Goal: Information Seeking & Learning: Check status

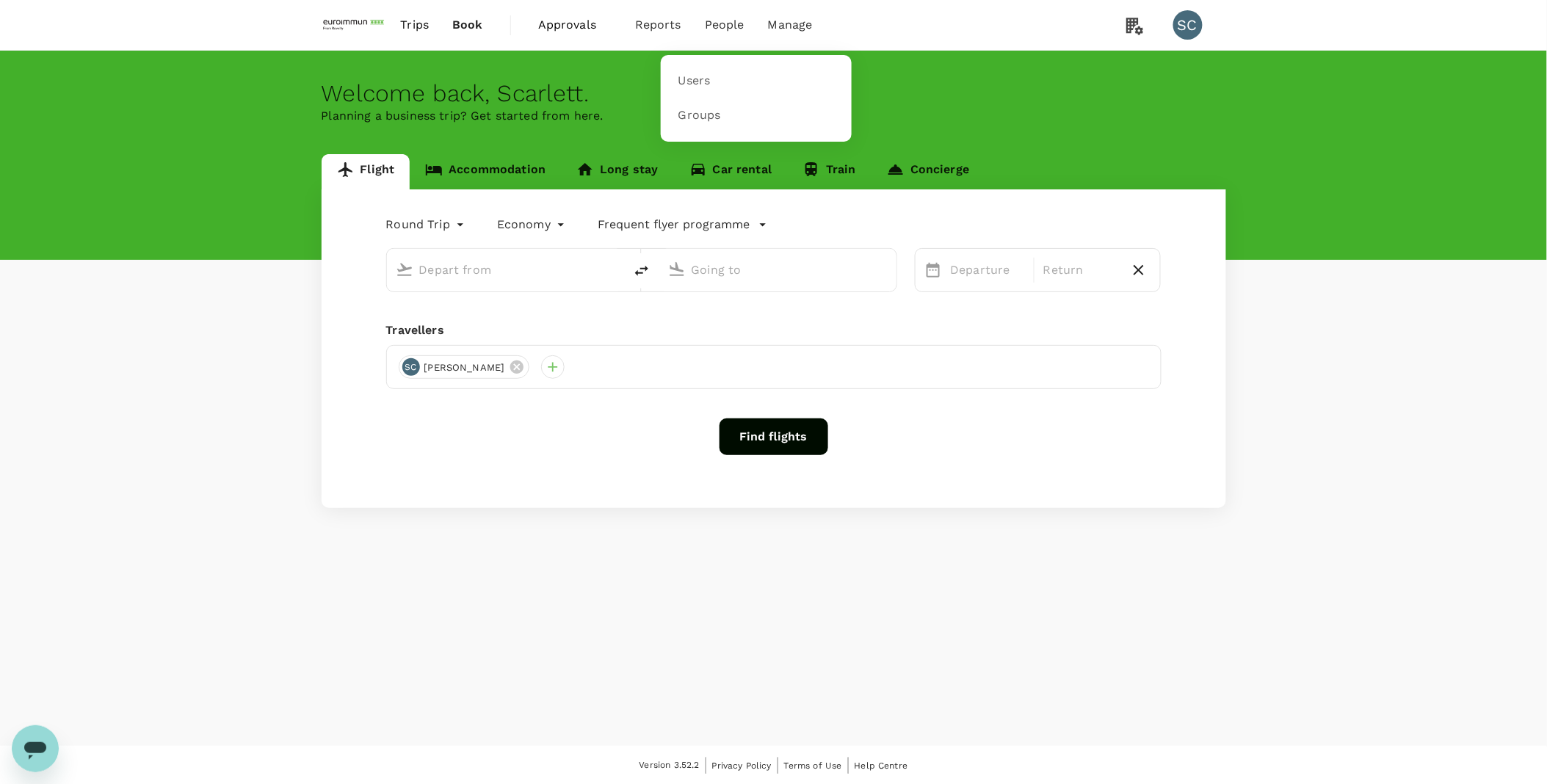
type input "Hong Kong Intl (HKG)"
type input "Singapore Changi (SIN)"
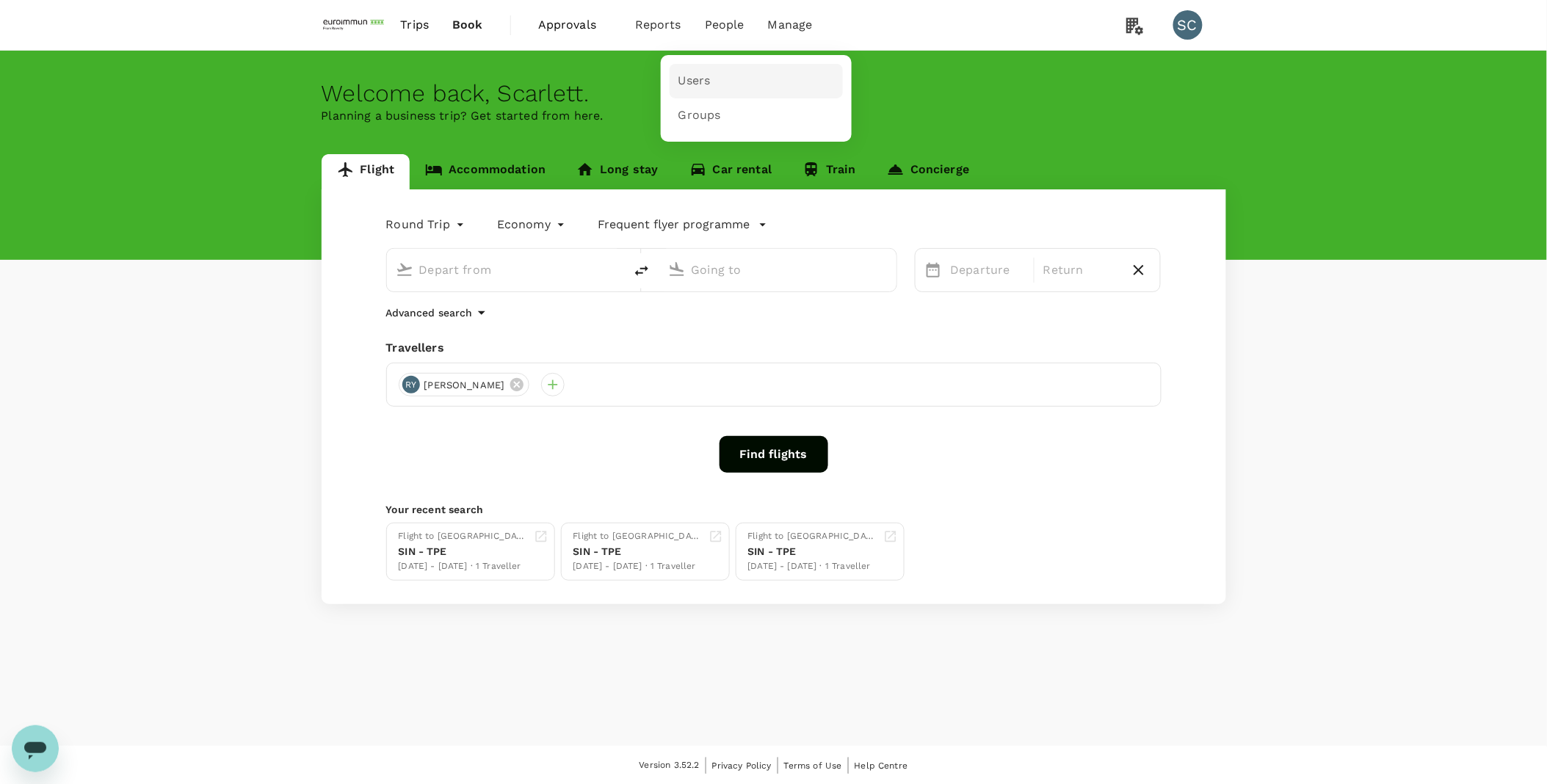
type input "Hong Kong Intl (HKG)"
type input "Singapore Changi (SIN)"
click at [690, 90] on link "Users" at bounding box center [757, 81] width 174 height 35
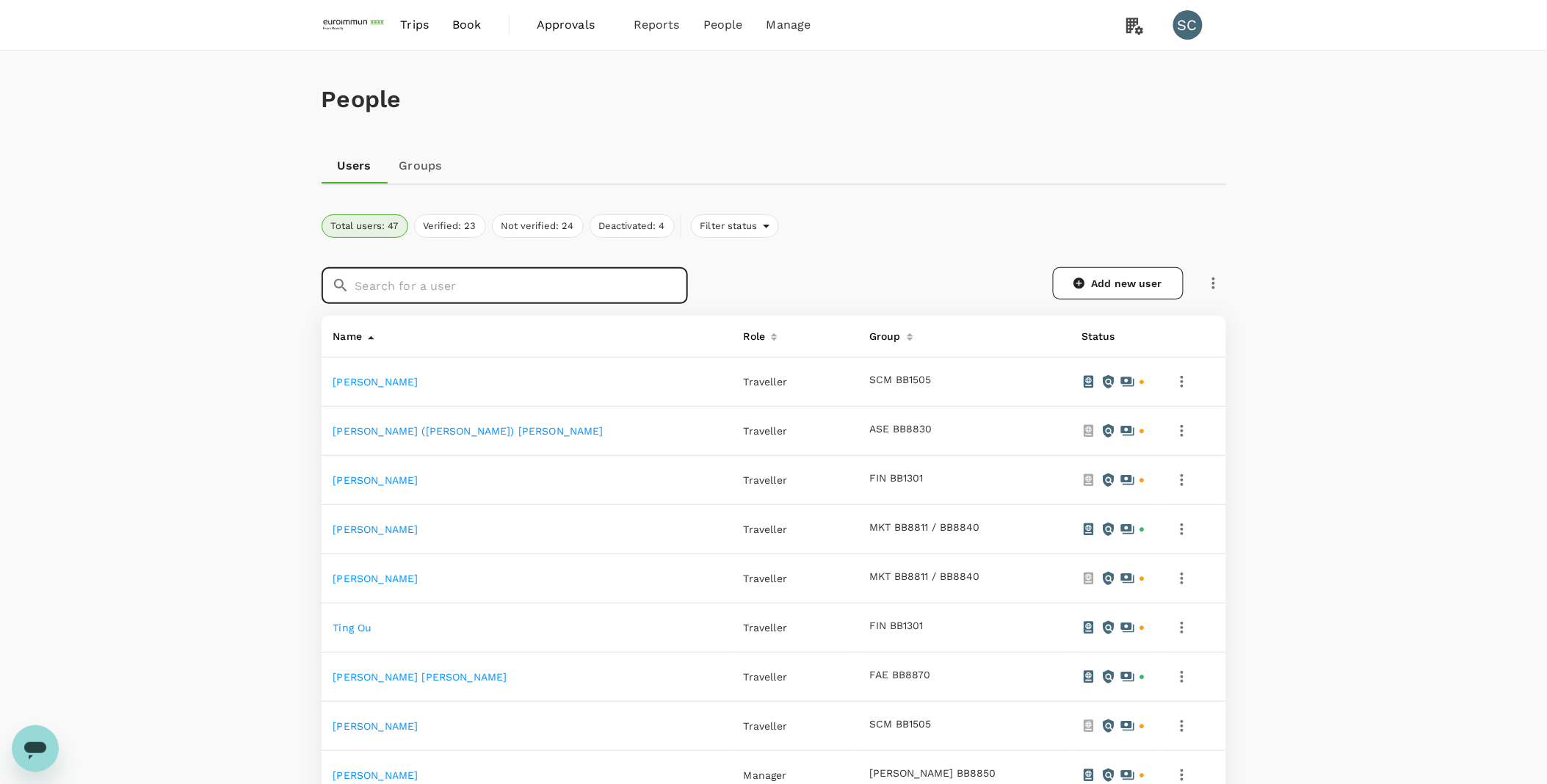
click at [576, 282] on input "text" at bounding box center [521, 285] width 332 height 37
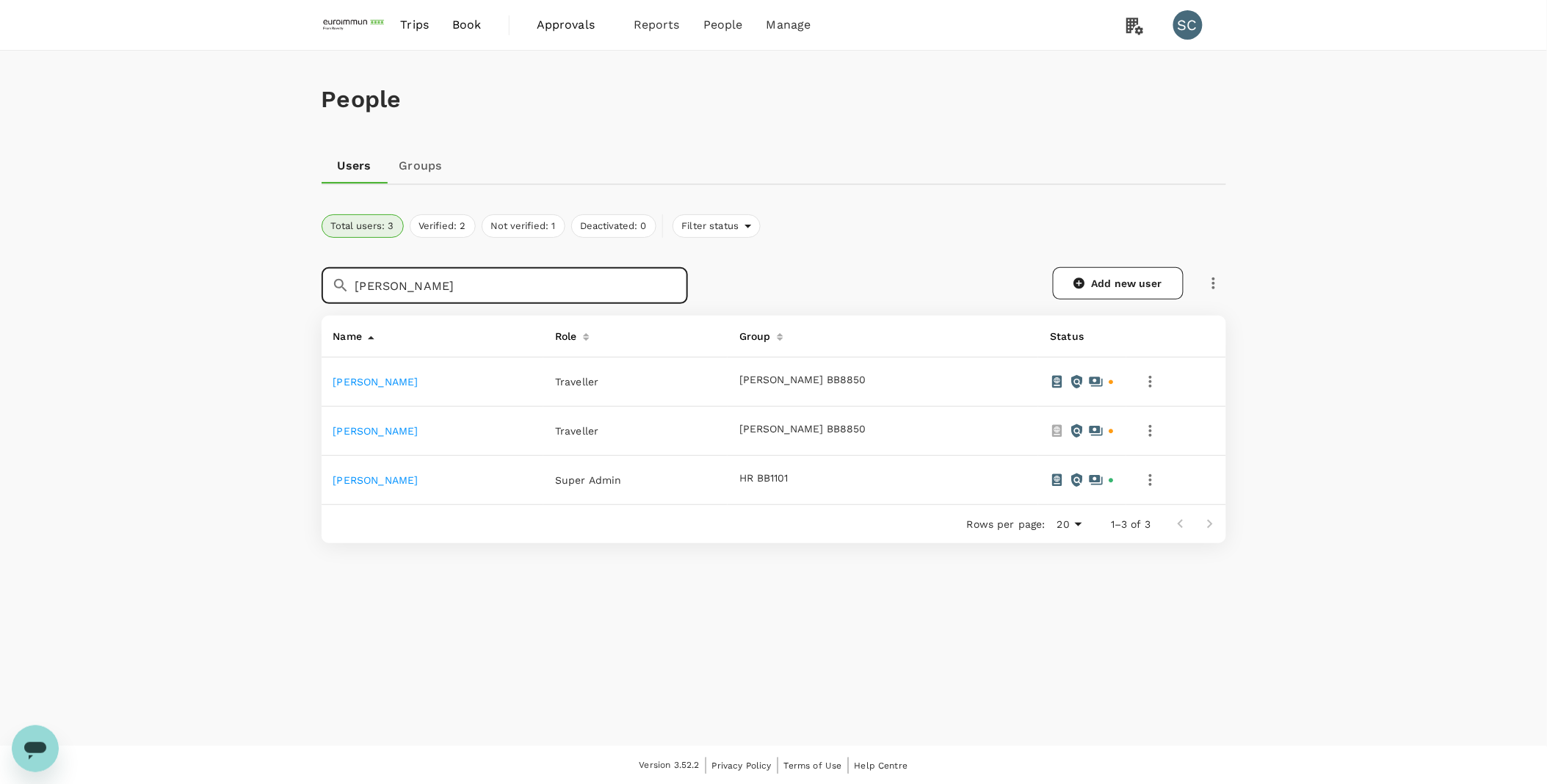
type input "[PERSON_NAME]"
click at [376, 378] on link "[PERSON_NAME]" at bounding box center [375, 382] width 85 height 12
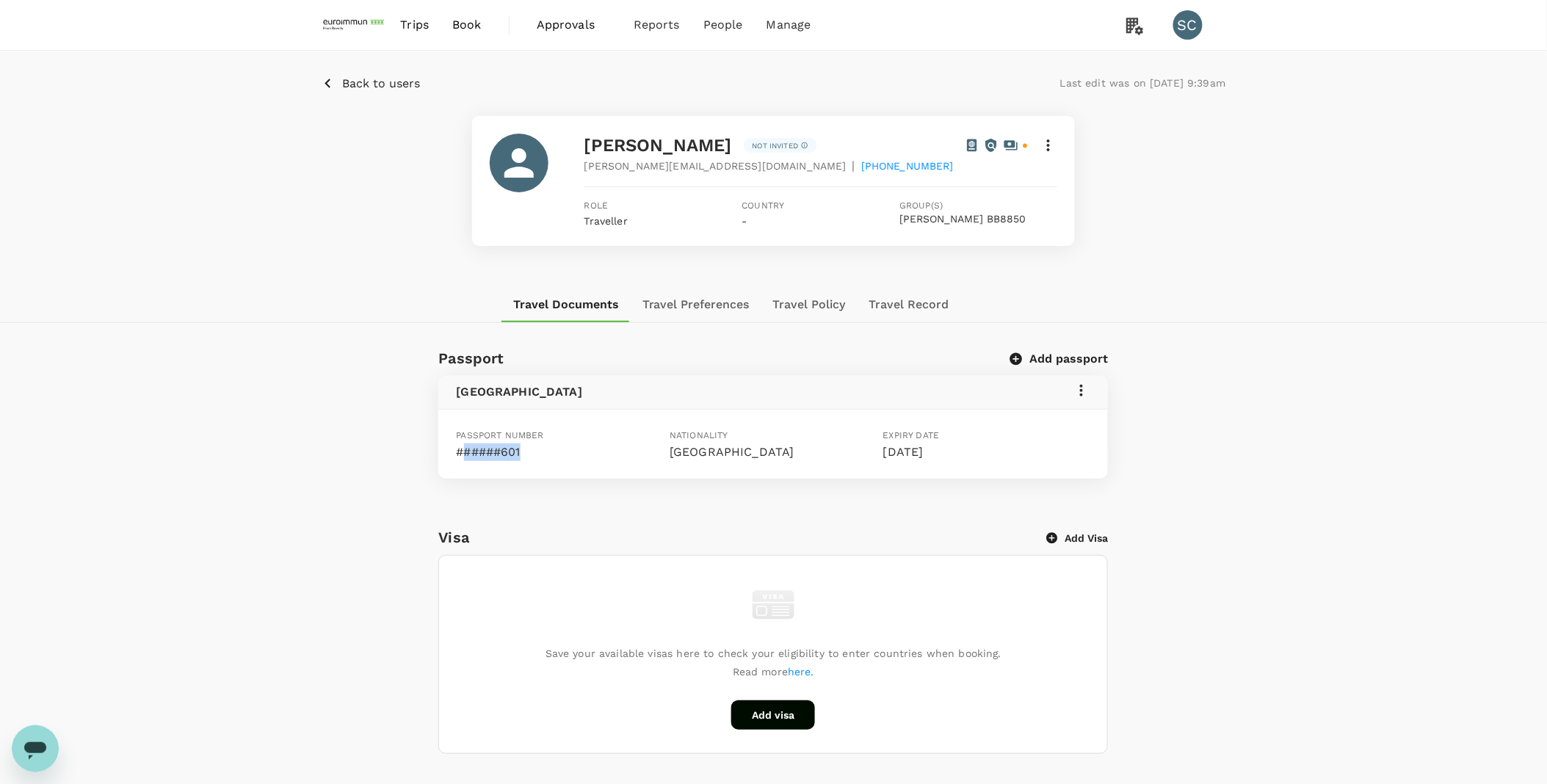
drag, startPoint x: 462, startPoint y: 452, endPoint x: 534, endPoint y: 452, distance: 72.0
click at [534, 452] on p "######601" at bounding box center [560, 452] width 208 height 18
click at [536, 452] on p "######601" at bounding box center [560, 452] width 208 height 18
click at [1492, 548] on div "Passport Add passport [GEOGRAPHIC_DATA] Passport number ######601 Nationality […" at bounding box center [774, 742] width 1547 height 792
click at [707, 292] on button "Travel Preferences" at bounding box center [696, 304] width 131 height 35
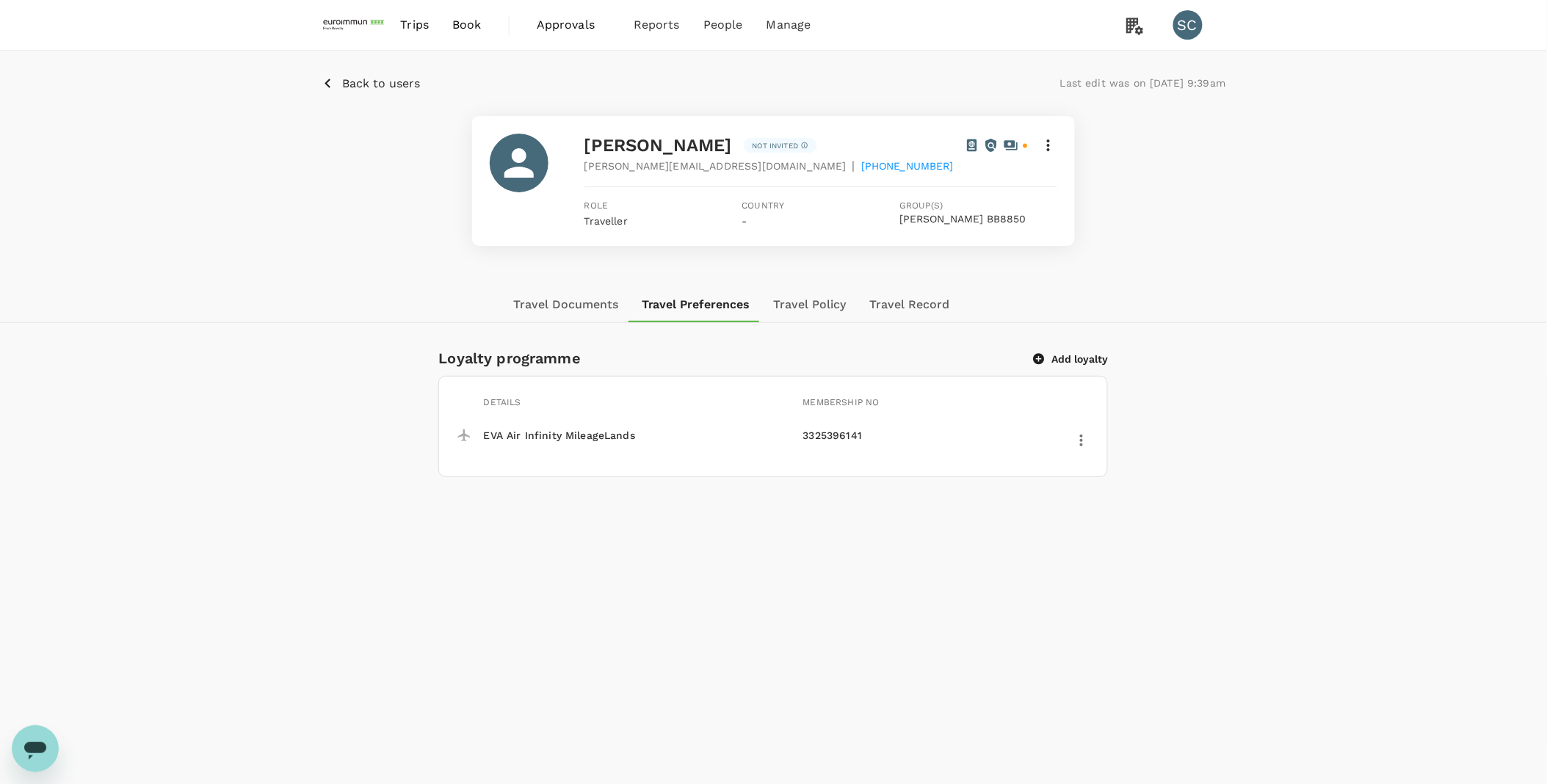
click at [814, 305] on button "Travel Policy" at bounding box center [810, 304] width 96 height 35
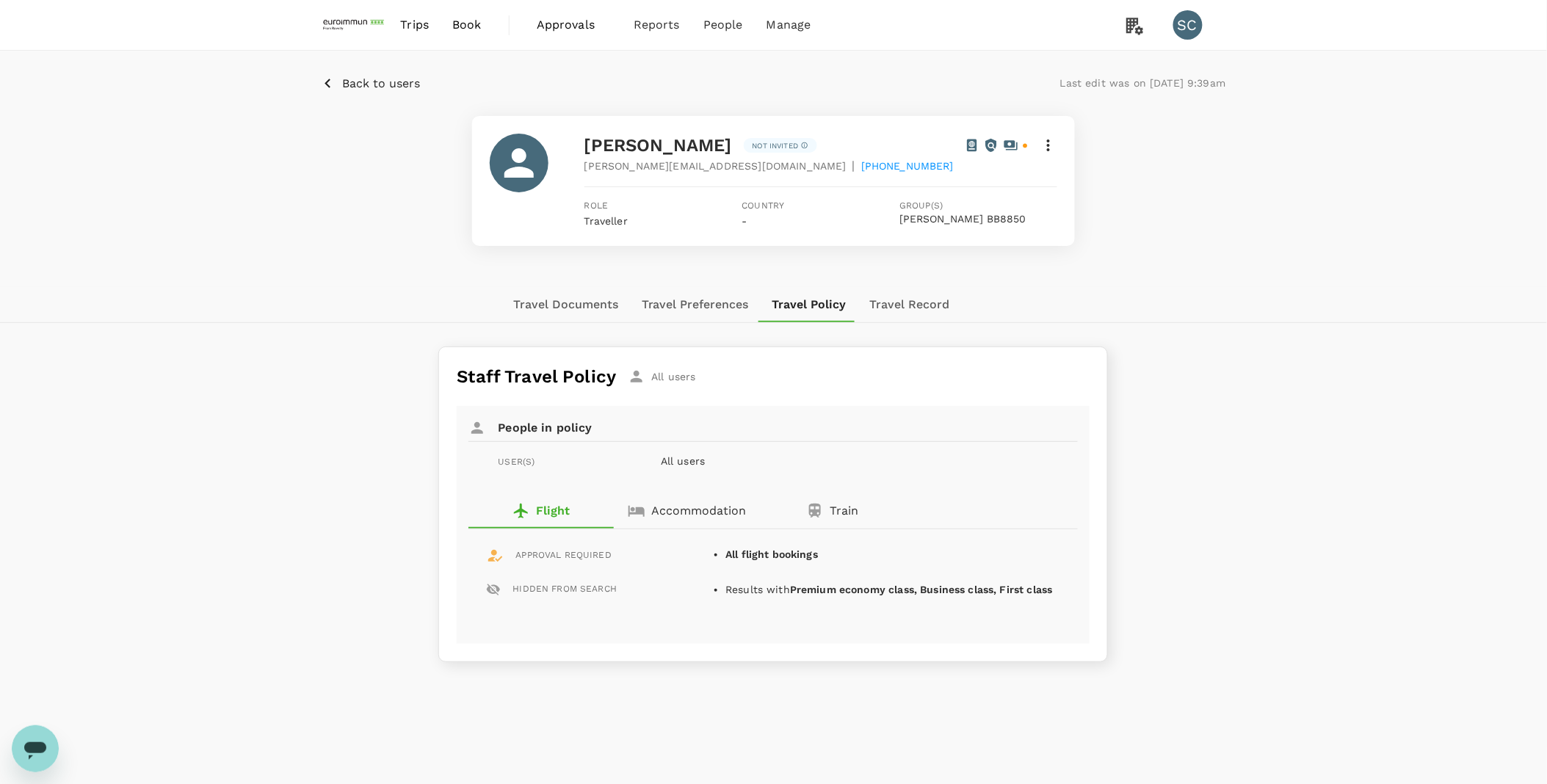
click at [892, 305] on button "Travel Record" at bounding box center [910, 304] width 104 height 35
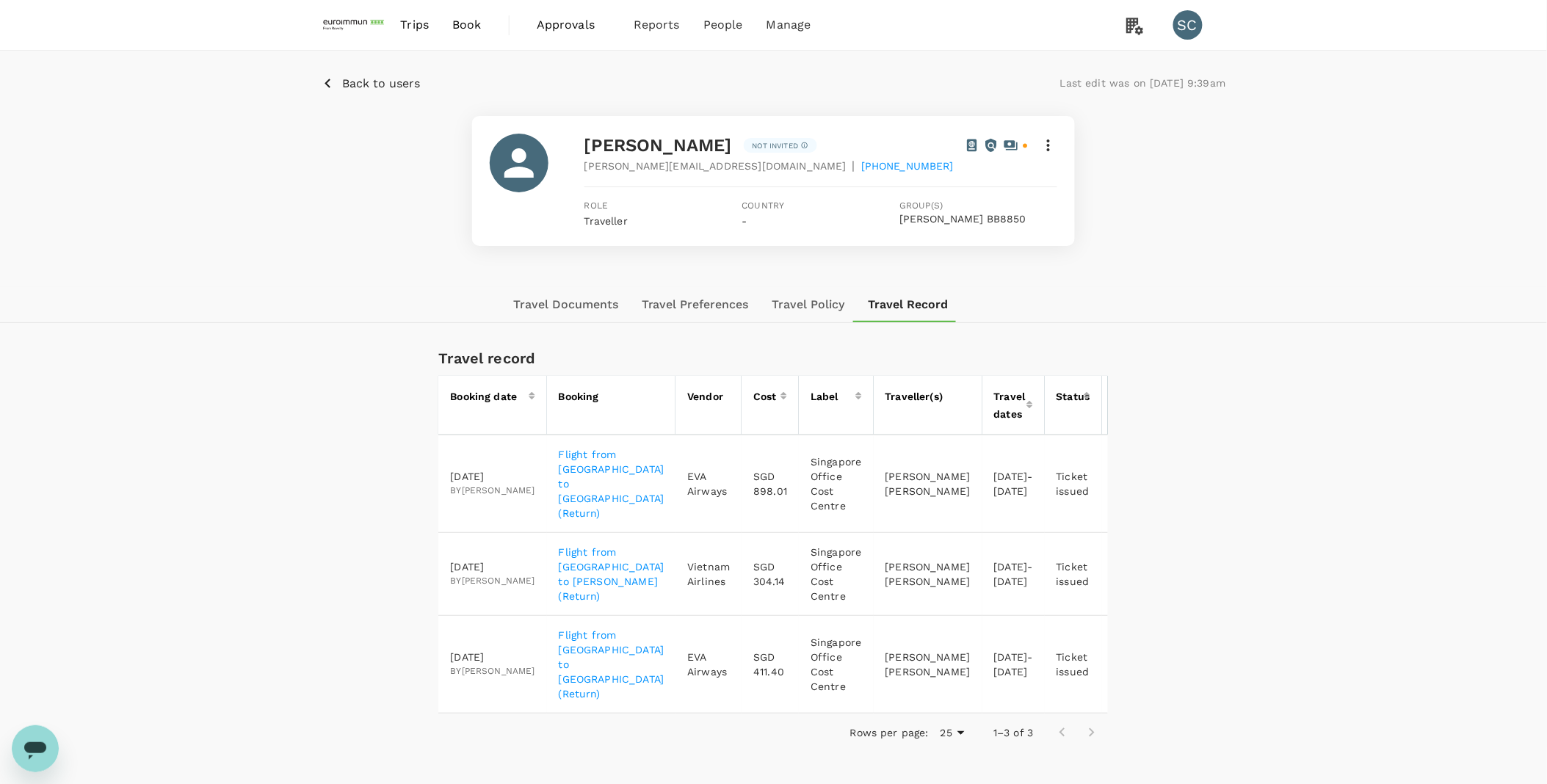
click at [710, 306] on button "Travel Preferences" at bounding box center [695, 304] width 131 height 35
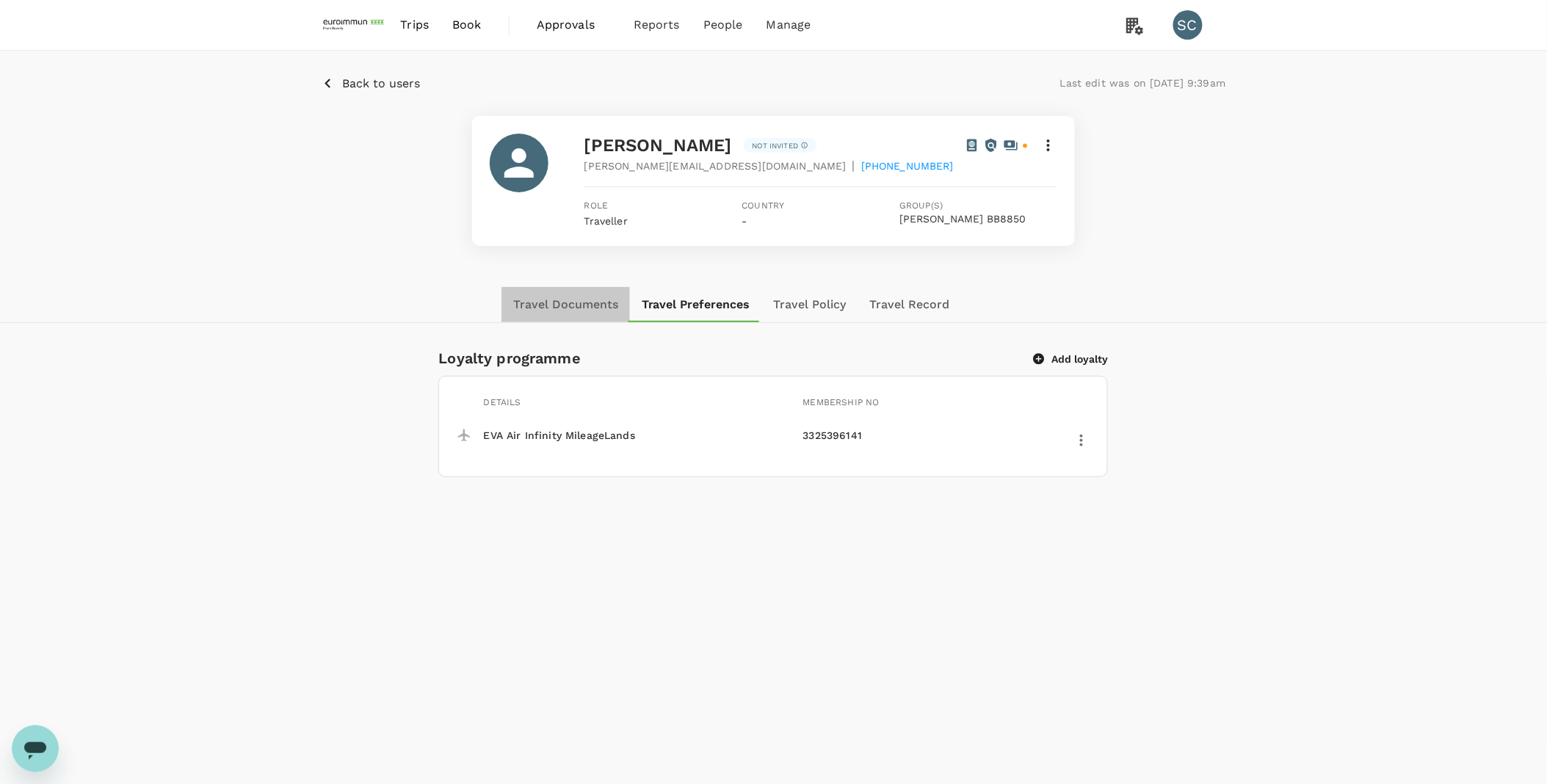
click at [568, 297] on button "Travel Documents" at bounding box center [565, 304] width 129 height 35
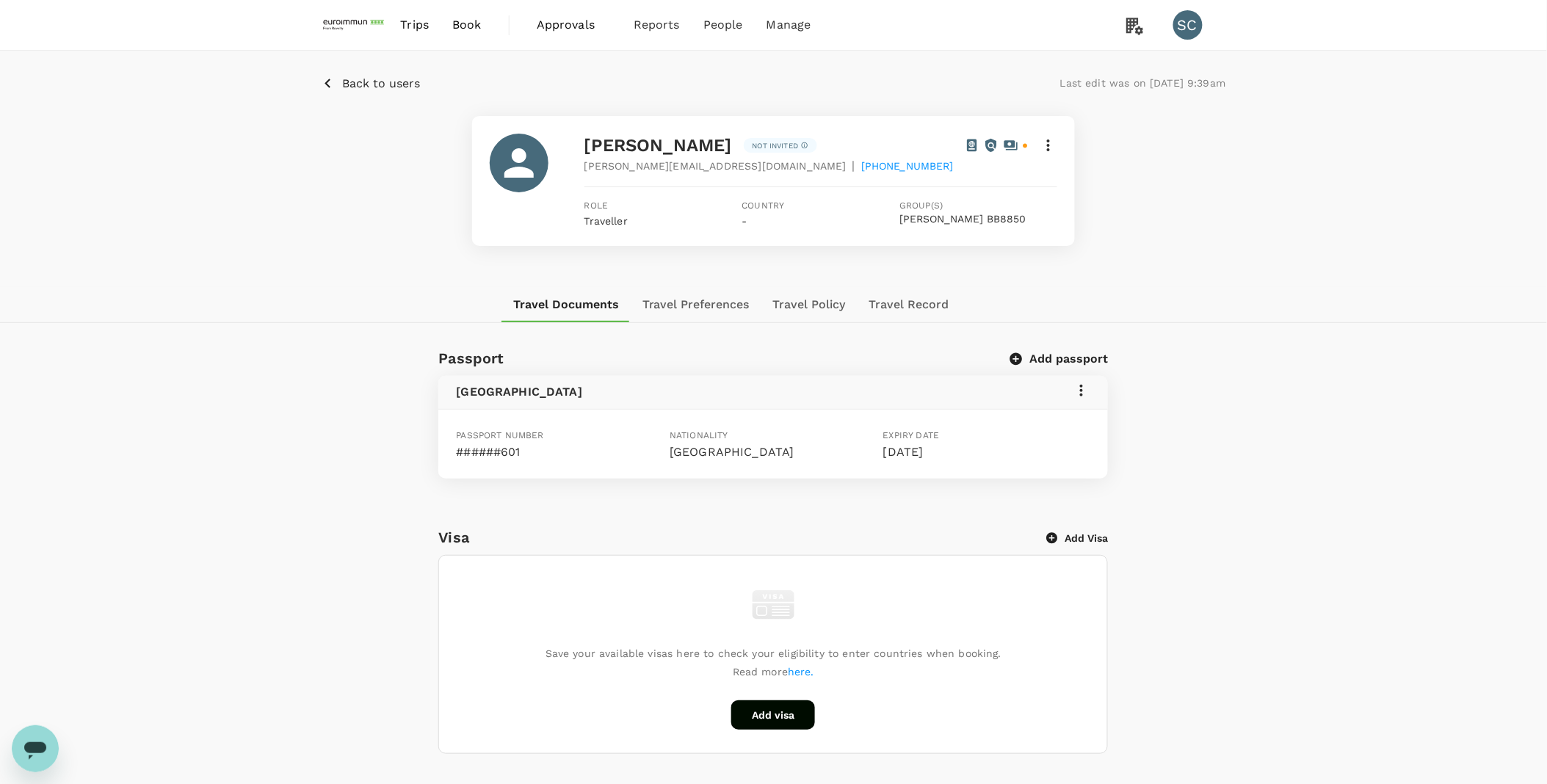
click at [474, 451] on p "######601" at bounding box center [560, 452] width 208 height 18
click at [612, 452] on p "######601" at bounding box center [560, 452] width 208 height 18
click at [1051, 151] on icon at bounding box center [1049, 146] width 18 height 18
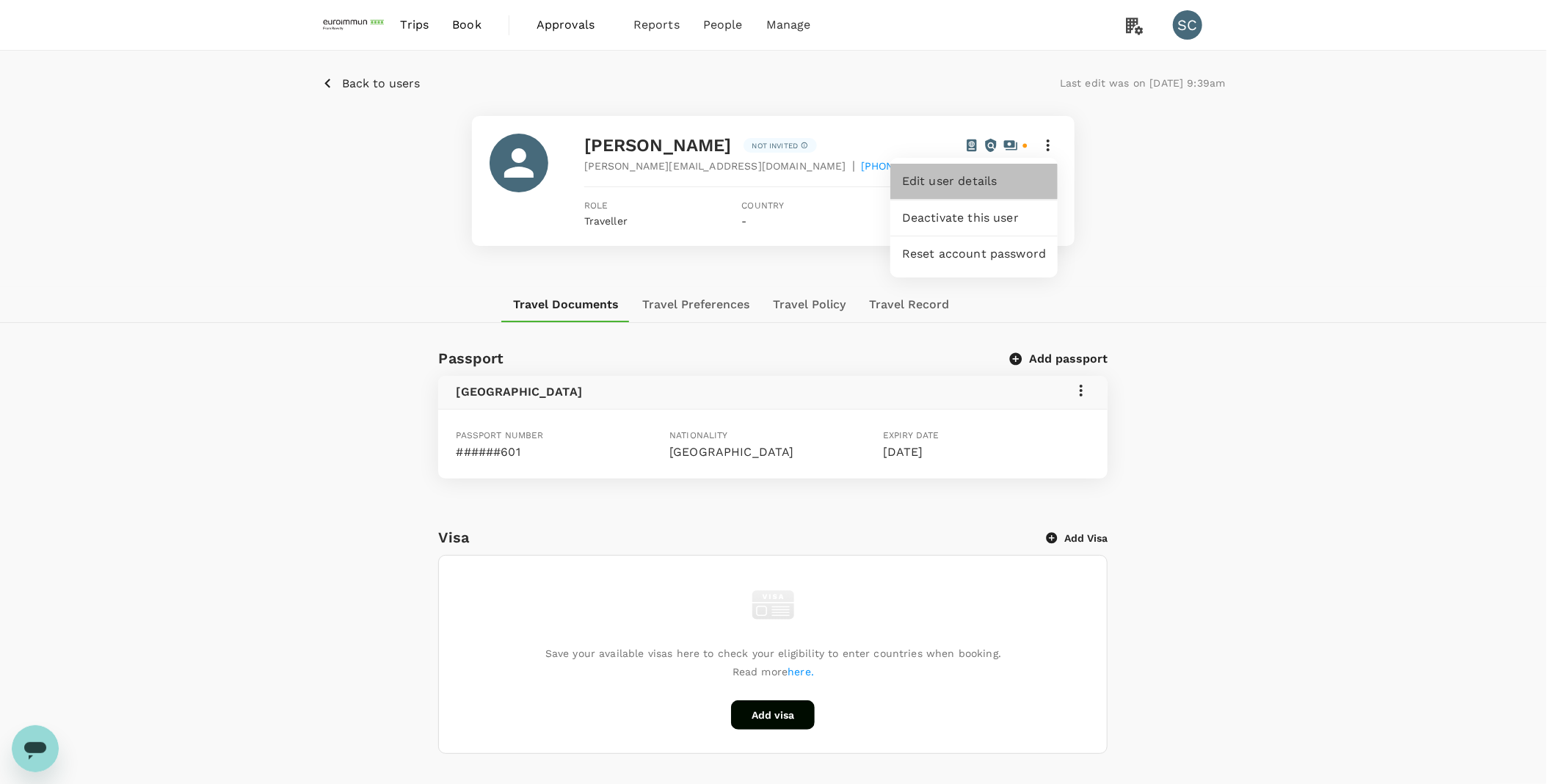
click at [954, 177] on span "Edit user details" at bounding box center [974, 182] width 144 height 18
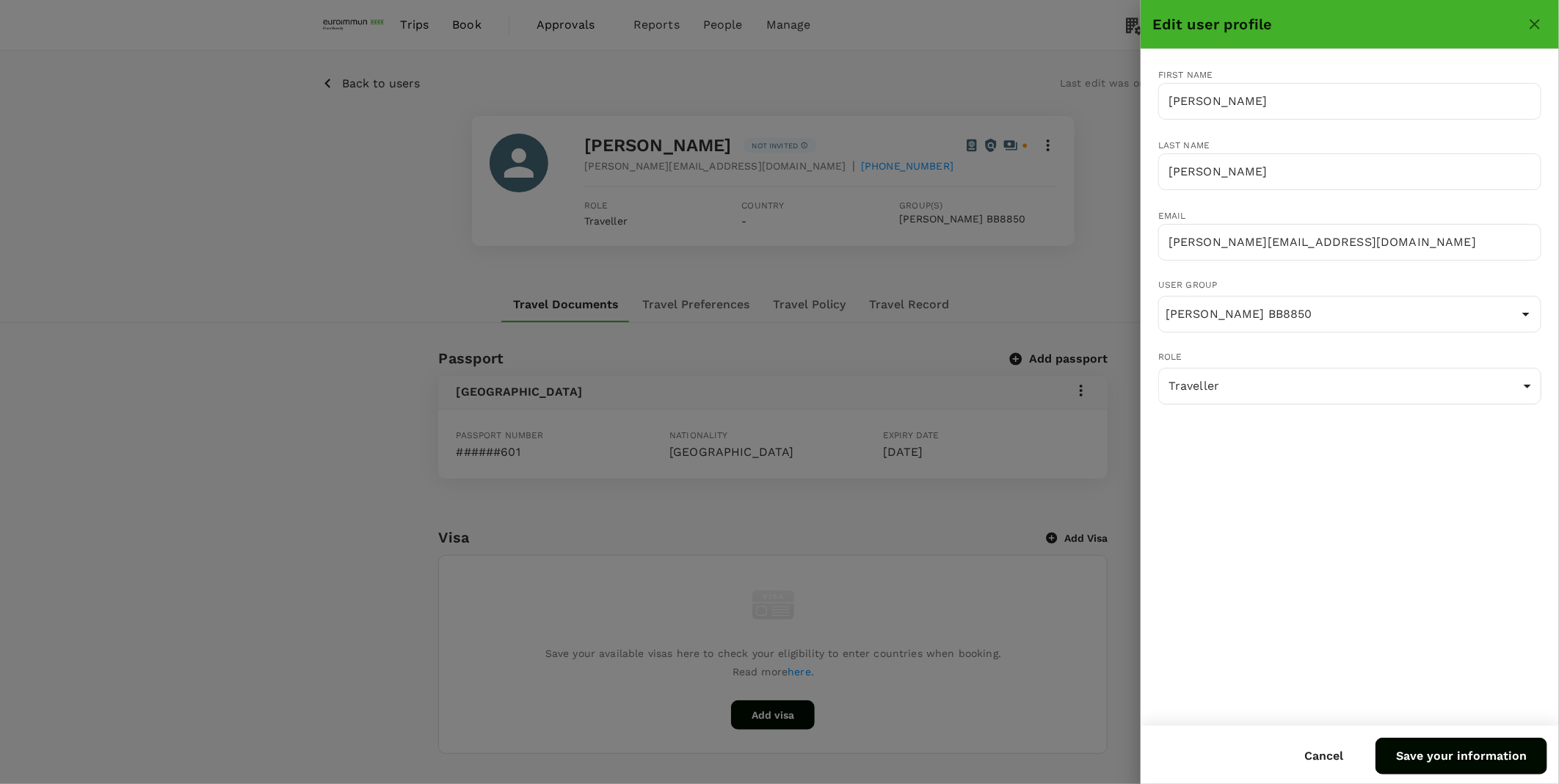
click at [1539, 24] on icon "close" at bounding box center [1535, 24] width 18 height 18
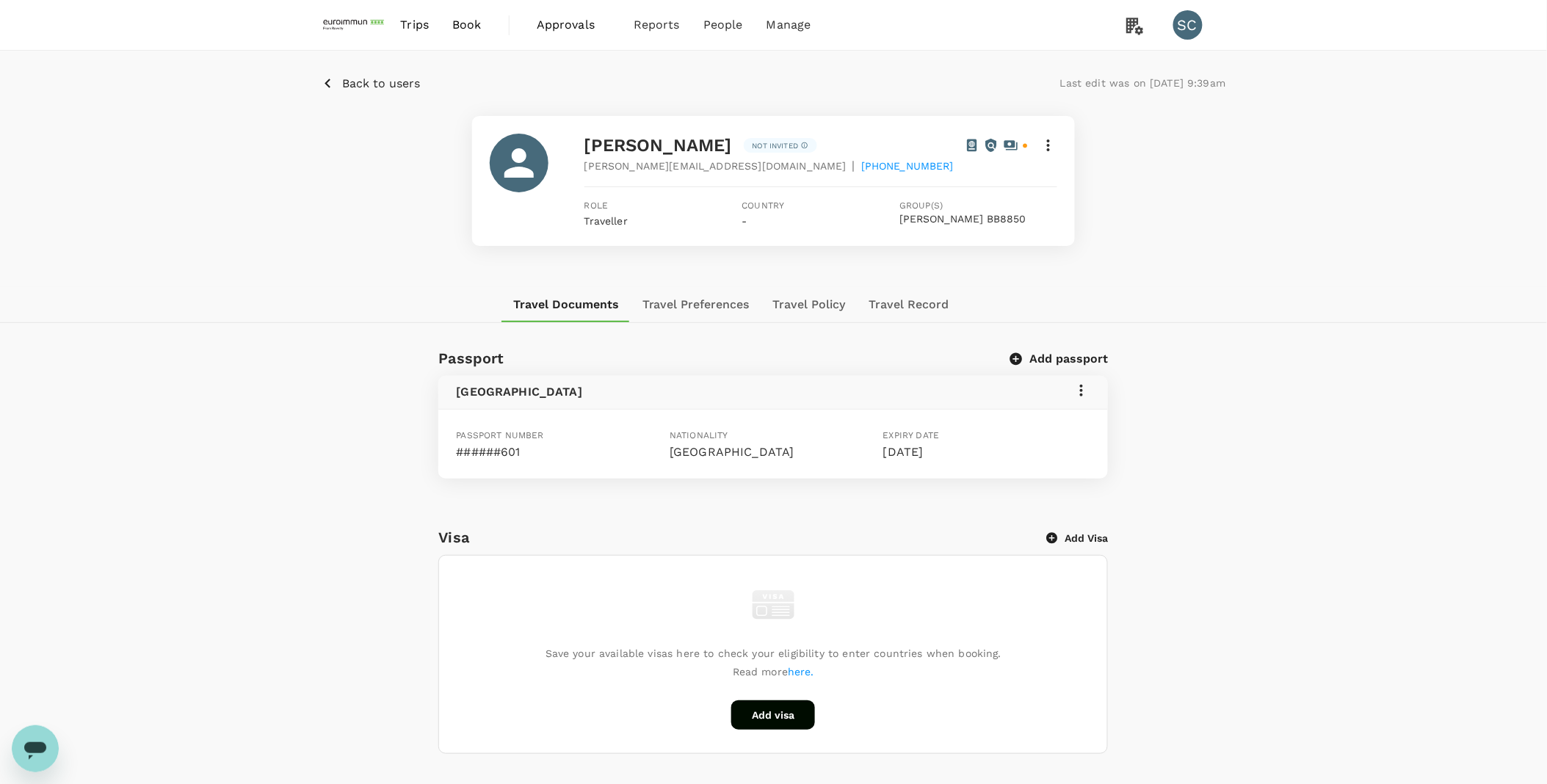
click at [1229, 396] on div "Passport Add passport [GEOGRAPHIC_DATA] Passport number ######601 Nationality […" at bounding box center [774, 742] width 1547 height 792
click at [1215, 509] on div "Passport Add passport [GEOGRAPHIC_DATA] Passport number ######601 Nationality […" at bounding box center [774, 739] width 902 height 798
click at [1252, 419] on div "Passport Add passport [GEOGRAPHIC_DATA] Passport number ######601 Nationality […" at bounding box center [774, 742] width 1547 height 792
click at [706, 309] on button "Travel Preferences" at bounding box center [696, 304] width 131 height 35
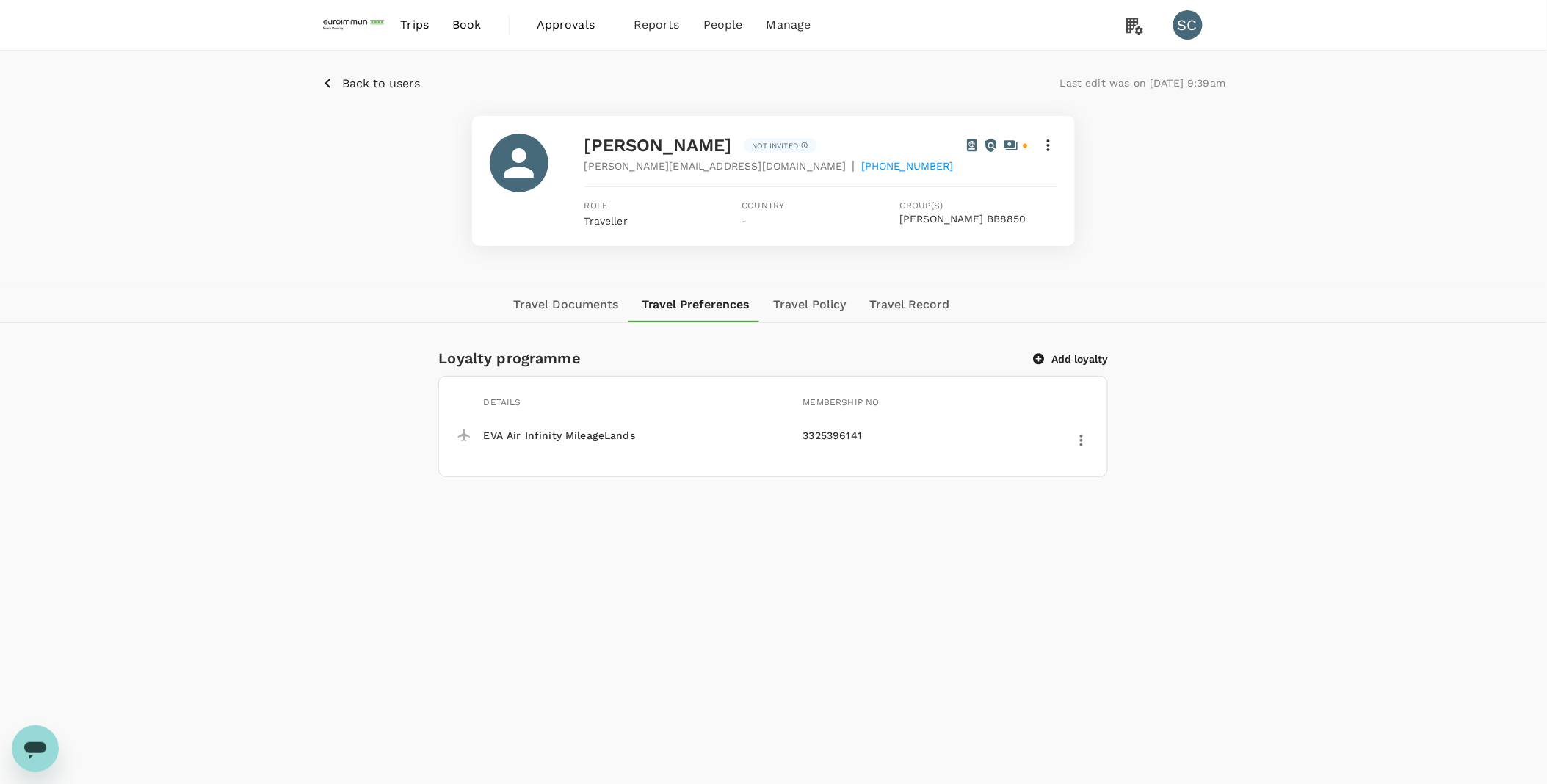
click at [808, 308] on button "Travel Policy" at bounding box center [810, 304] width 96 height 35
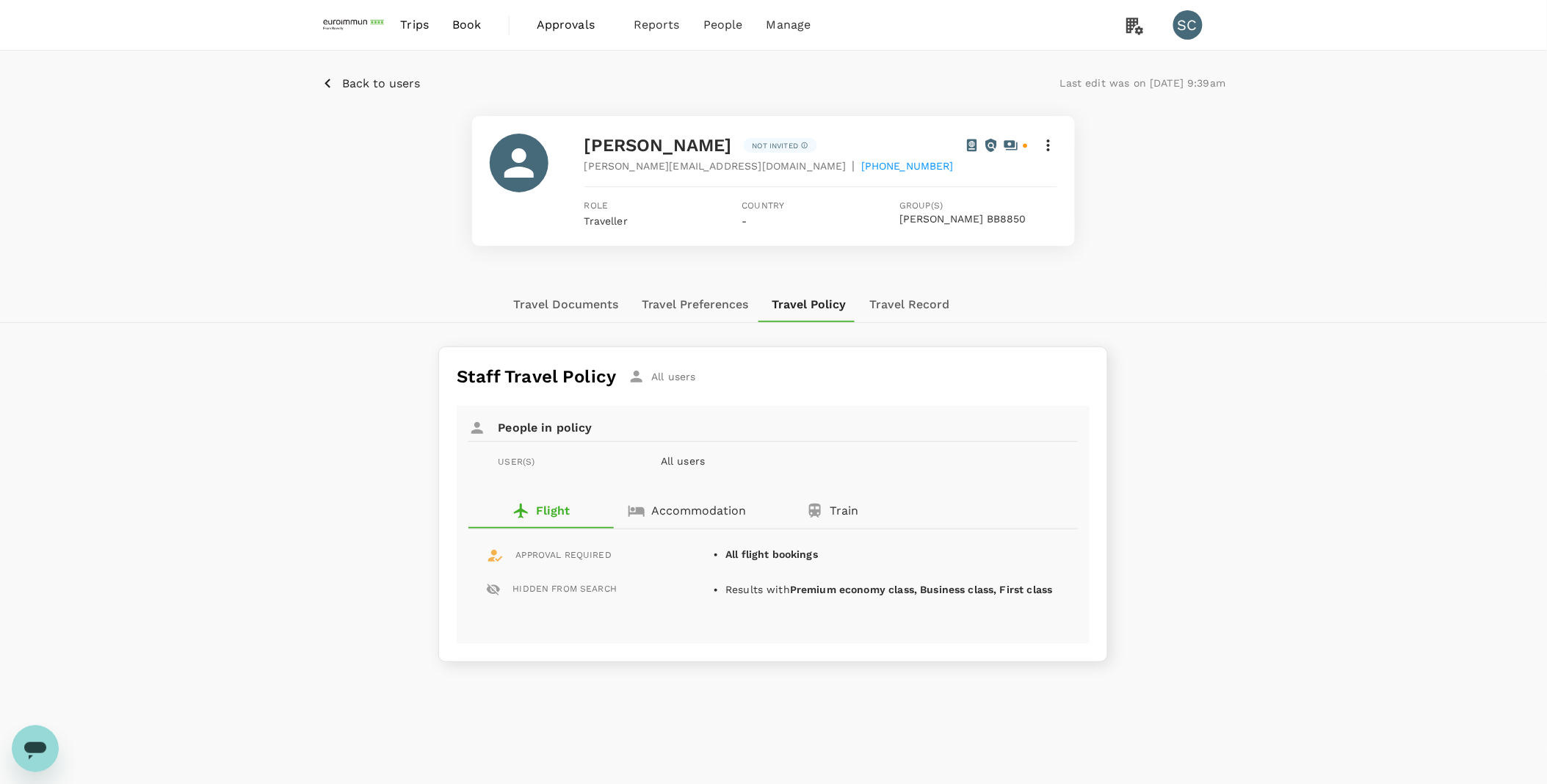
click at [908, 306] on button "Travel Record" at bounding box center [910, 304] width 104 height 35
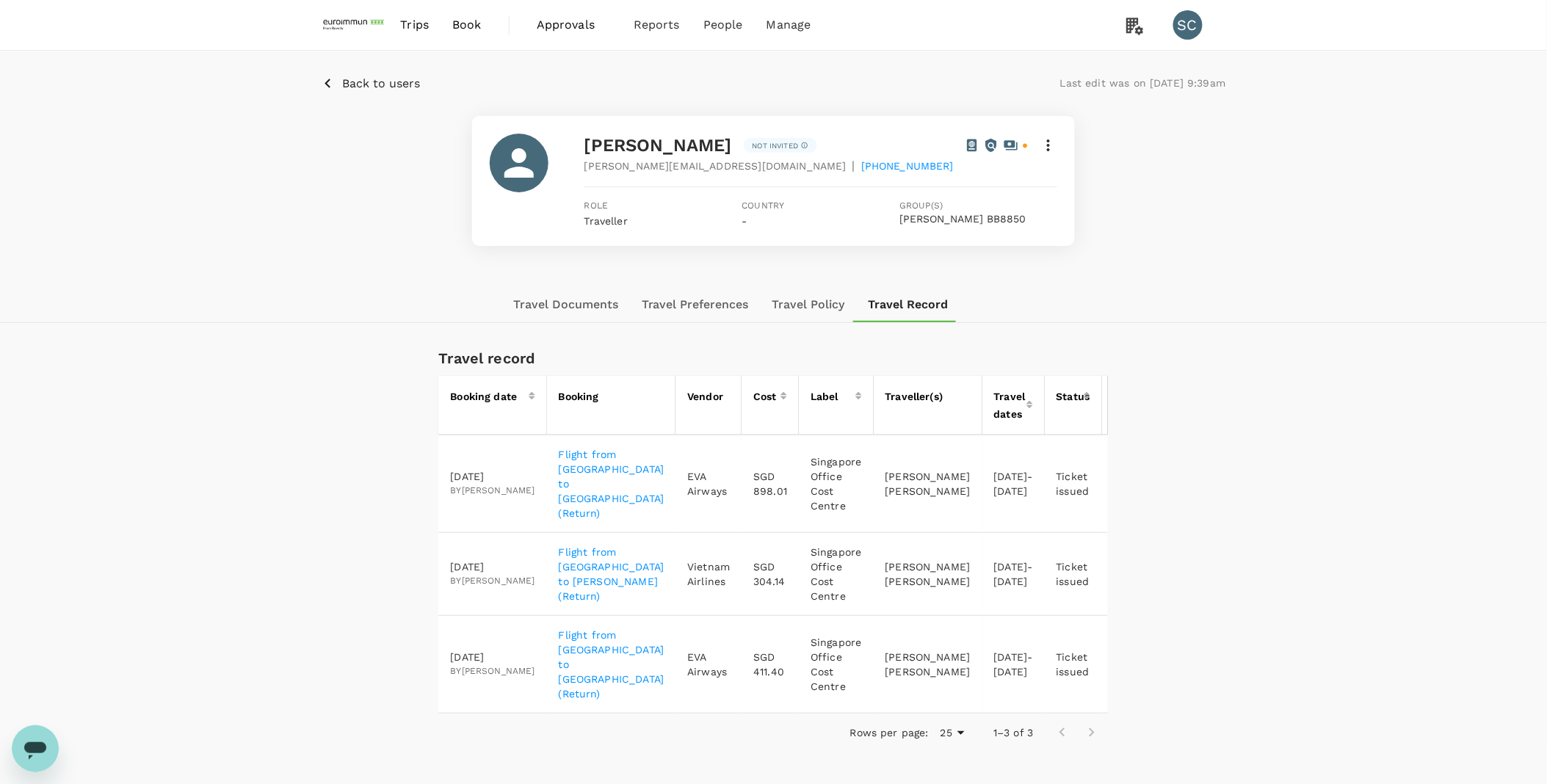
click at [582, 627] on p "Flight from [GEOGRAPHIC_DATA] to [GEOGRAPHIC_DATA] (Return)" at bounding box center [612, 664] width 106 height 74
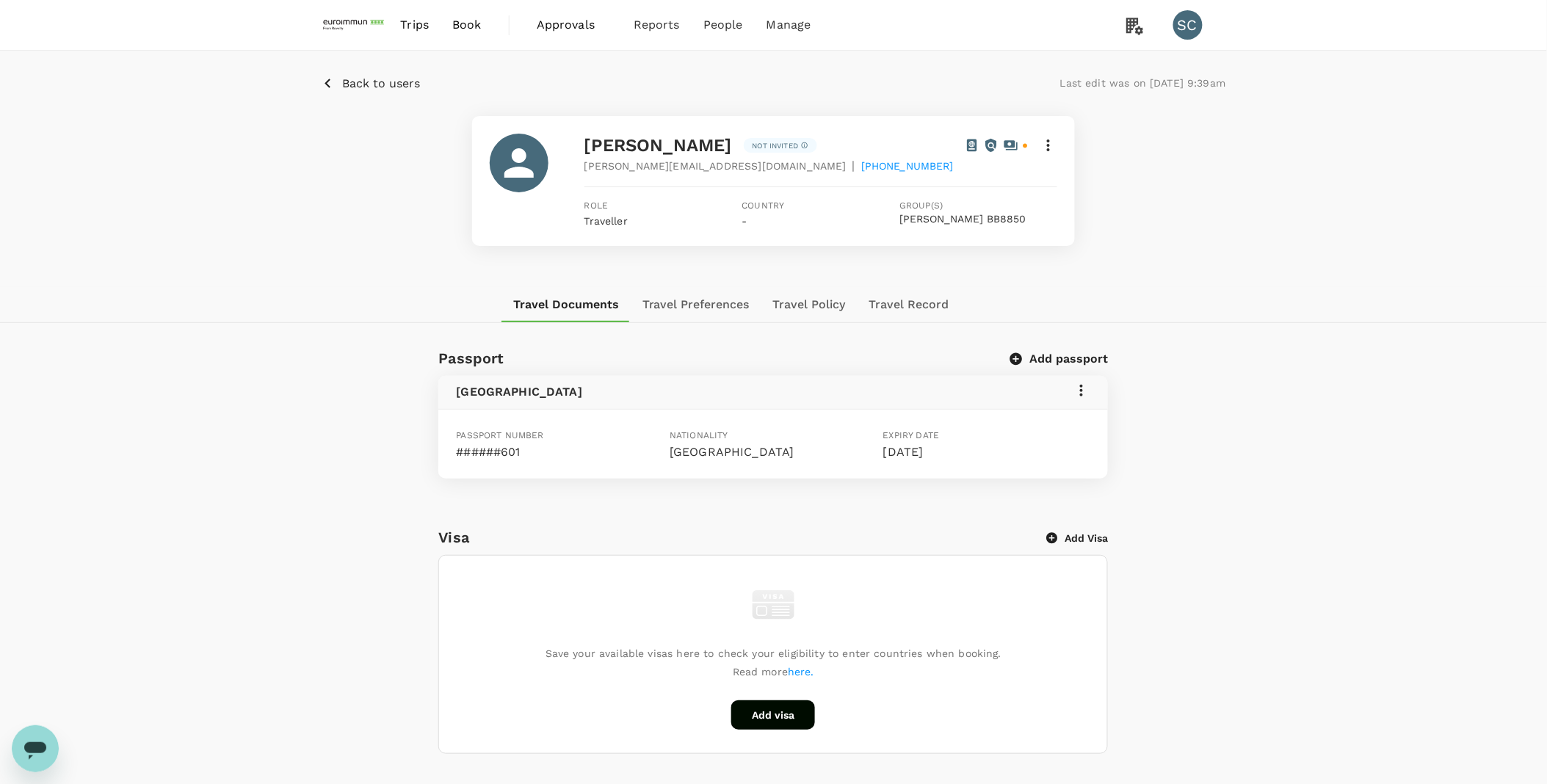
click at [903, 301] on button "Travel Record" at bounding box center [909, 304] width 104 height 35
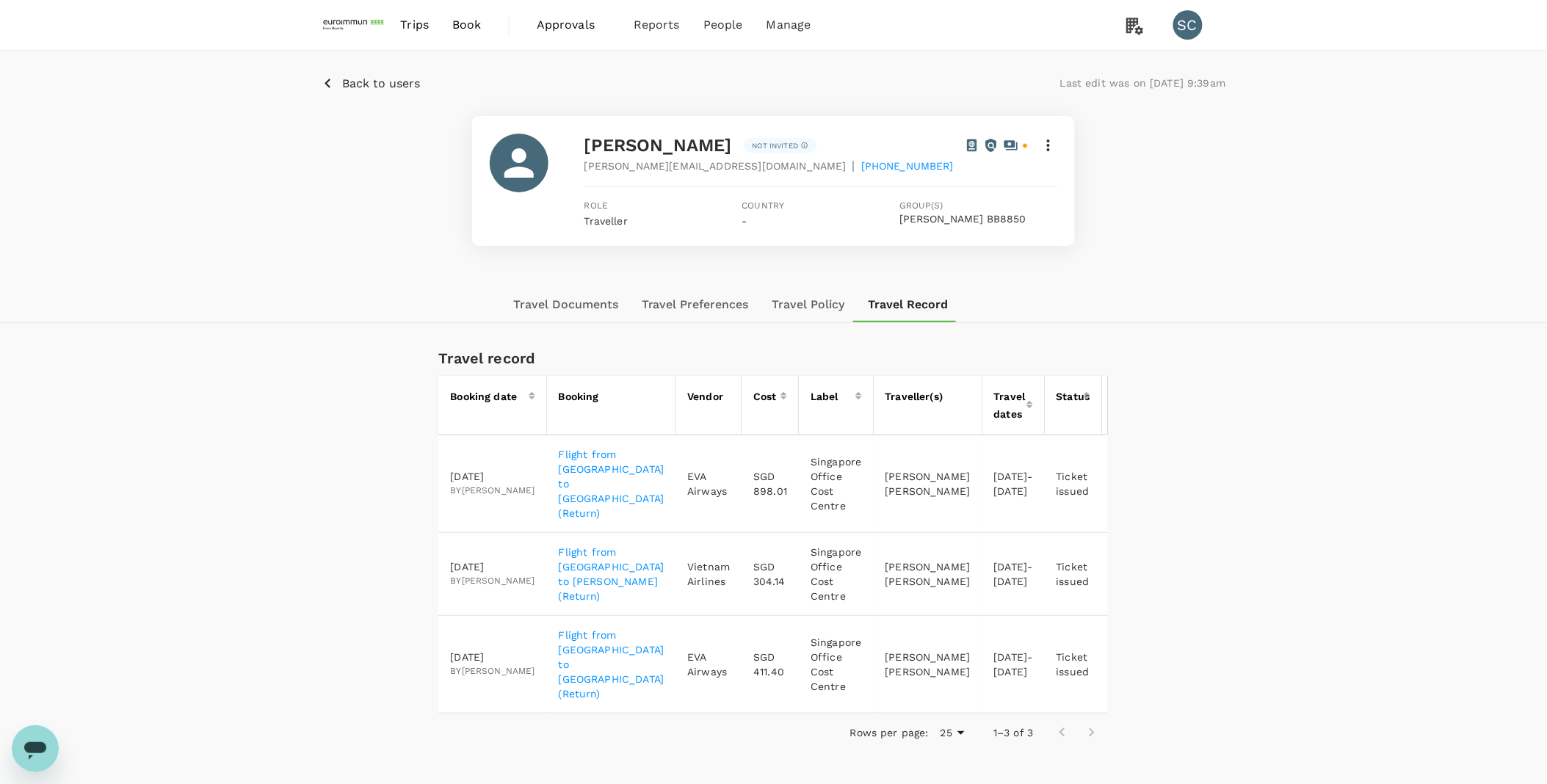
click at [1278, 379] on div "Travel record Booking date Booking Vendor Cost Label Traveller(s) Travel dates …" at bounding box center [774, 572] width 1547 height 452
click at [1289, 351] on div "Travel record Booking date Booking Vendor Cost Label Traveller(s) Travel dates …" at bounding box center [774, 572] width 1547 height 452
click at [1125, 568] on icon "button" at bounding box center [1126, 574] width 3 height 12
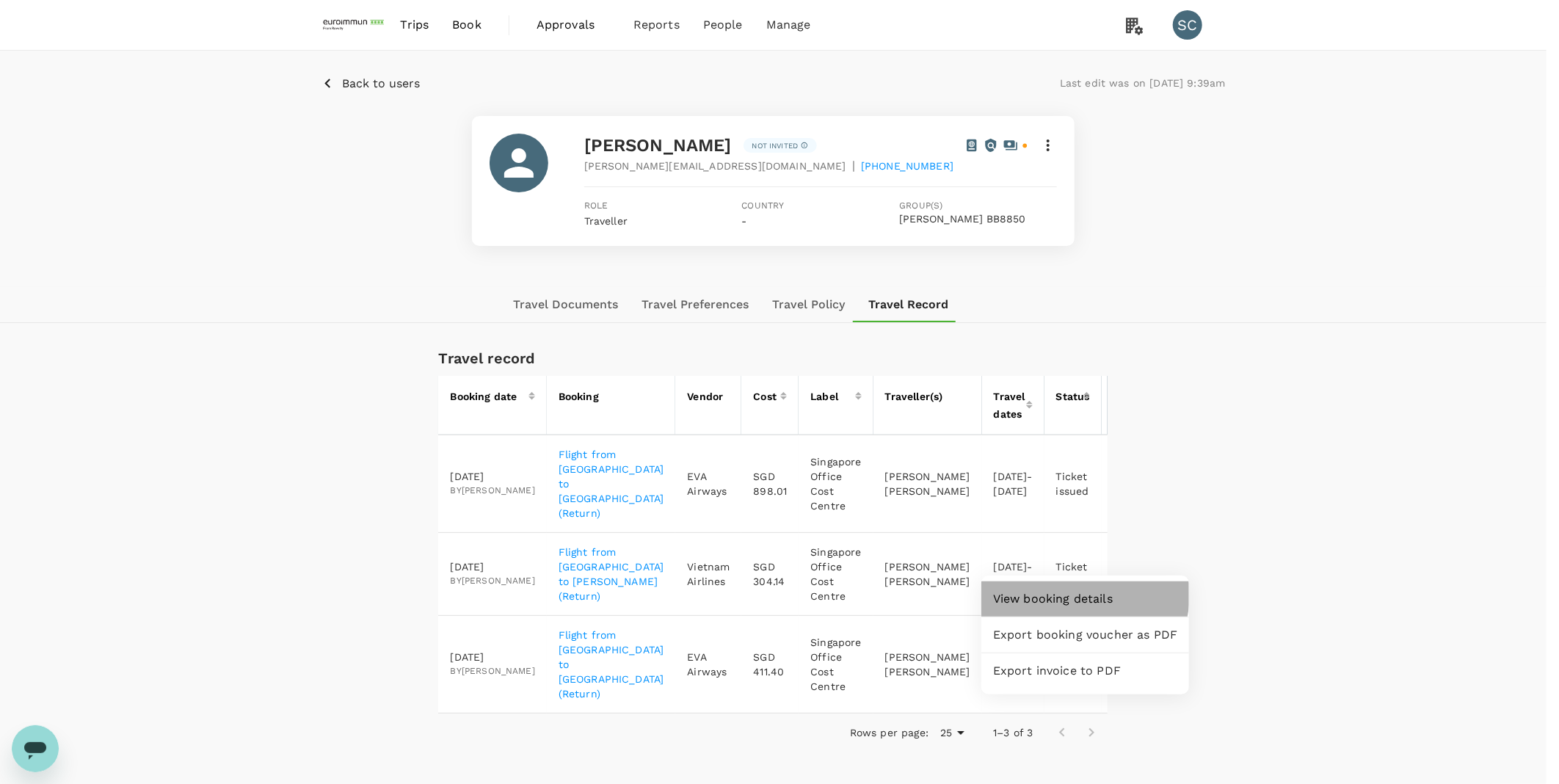
click at [1076, 594] on span "View booking details" at bounding box center [1085, 598] width 185 height 18
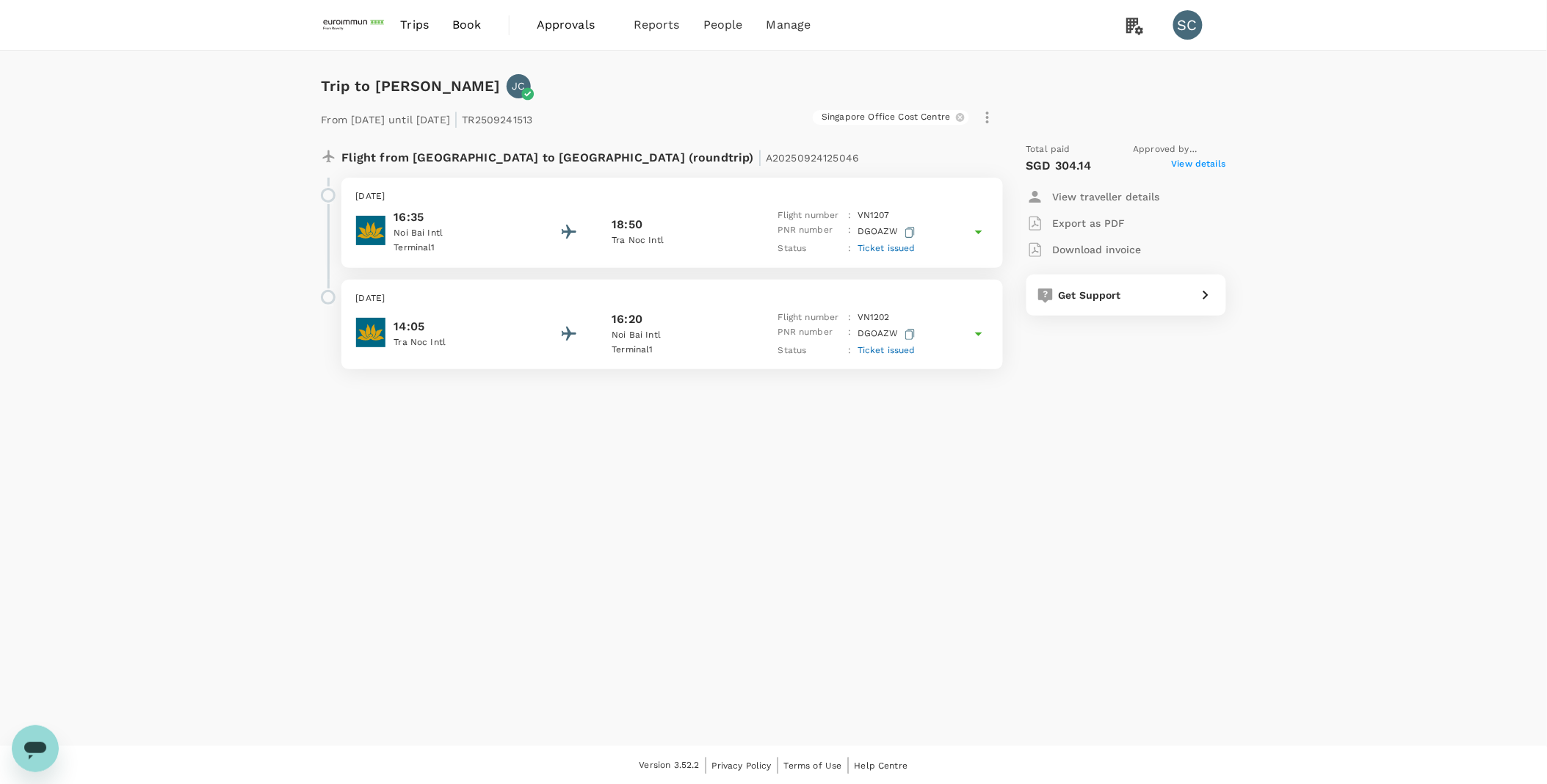
click at [1197, 164] on span "View details" at bounding box center [1199, 166] width 54 height 18
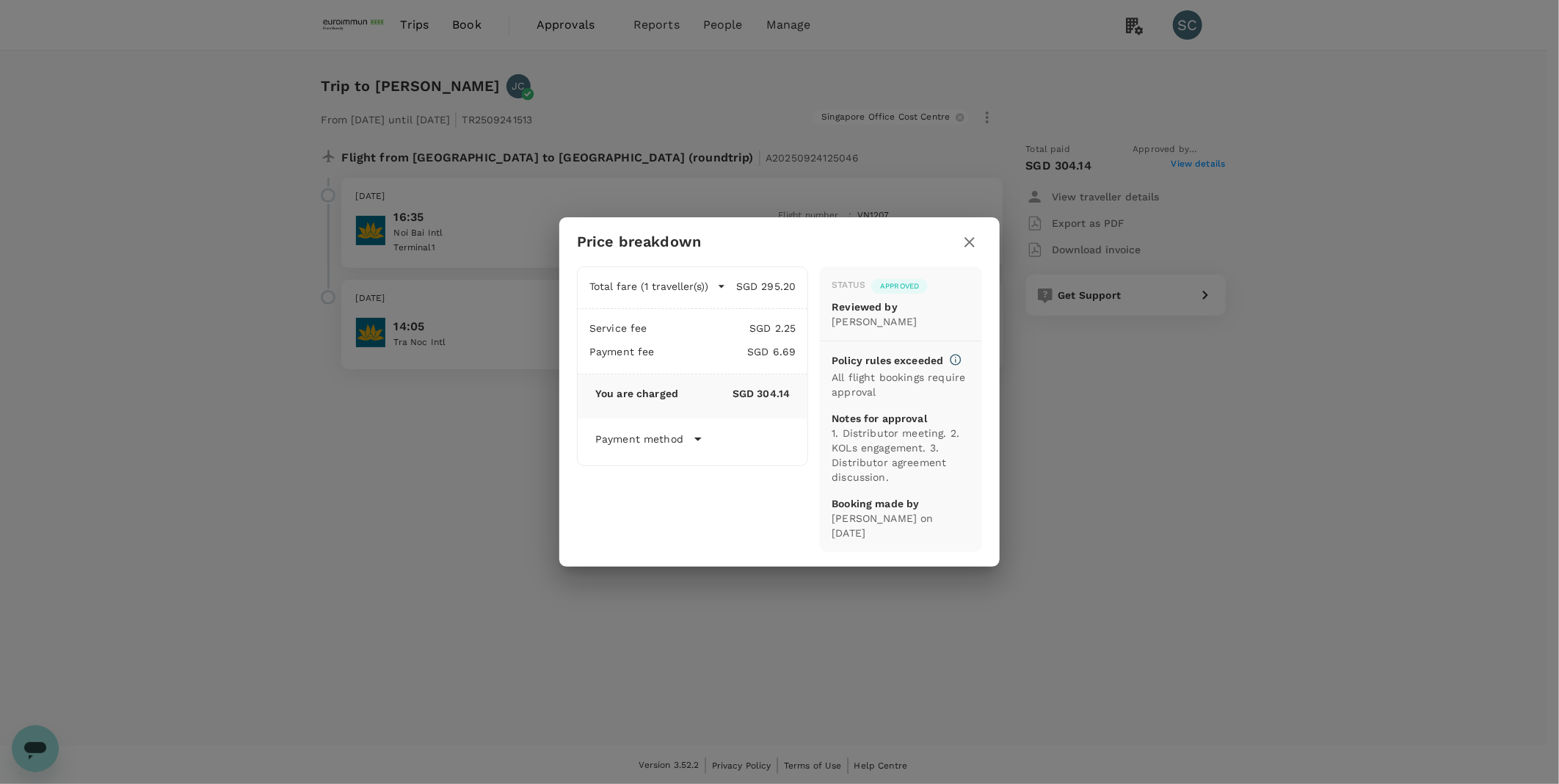
click at [698, 443] on icon at bounding box center [699, 439] width 18 height 18
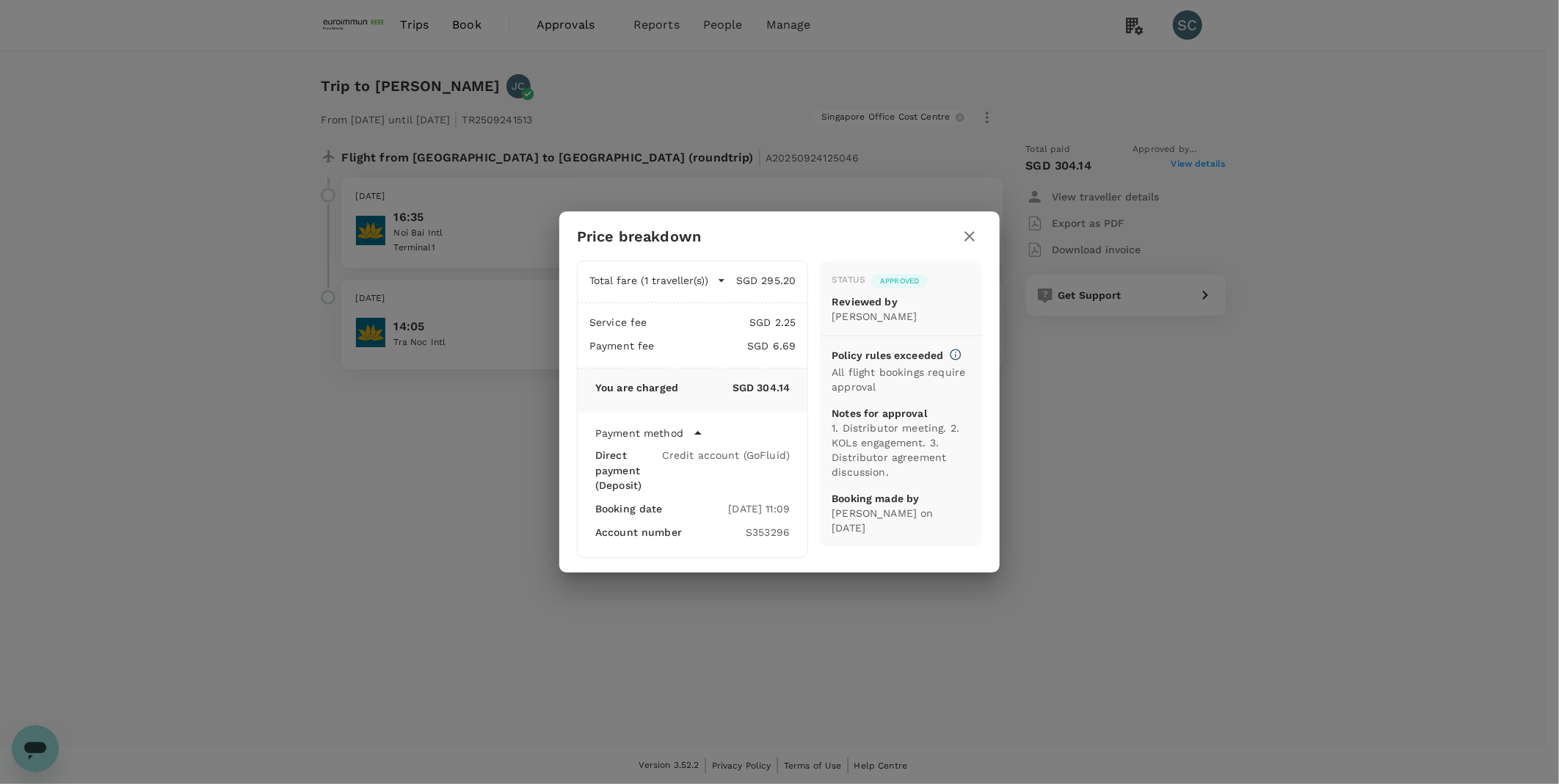
click at [971, 233] on icon "button" at bounding box center [970, 236] width 18 height 18
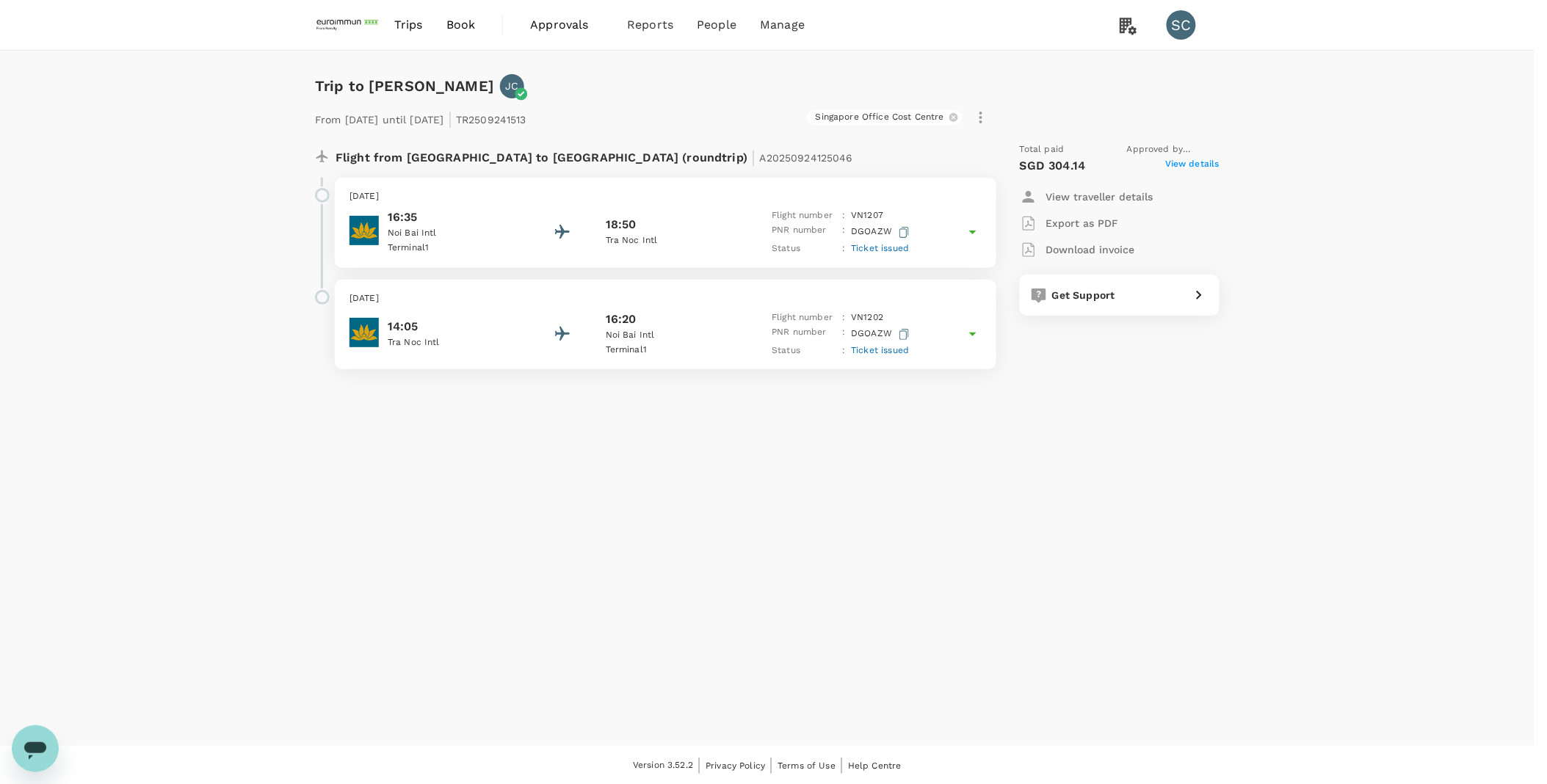
click at [1187, 573] on div "Trip to [PERSON_NAME] From [DATE] until [DATE] | TR2509241513 [GEOGRAPHIC_DATA]…" at bounding box center [767, 398] width 1534 height 695
click at [431, 31] on link "Trips" at bounding box center [414, 25] width 52 height 50
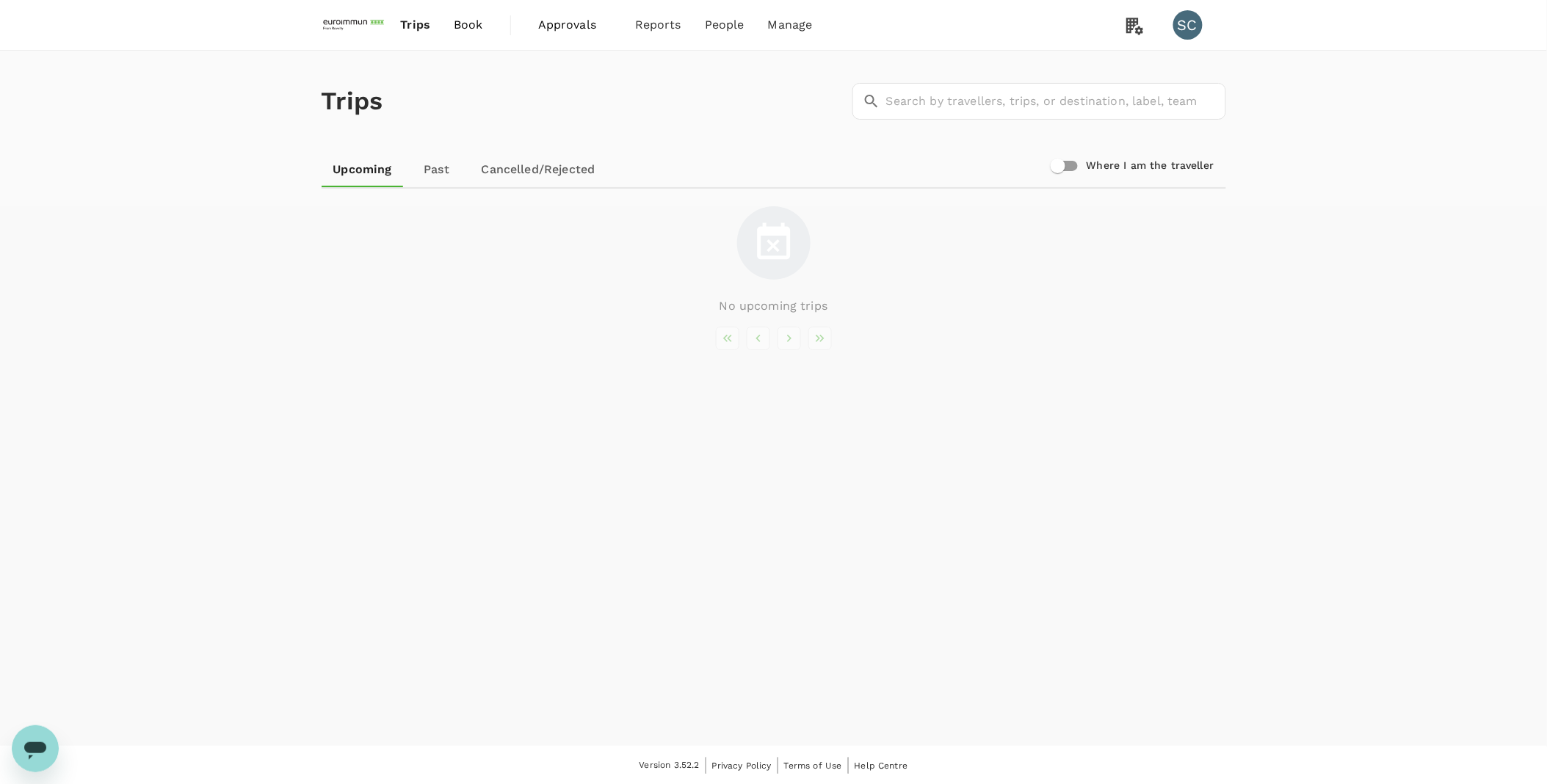
click at [348, 26] on img at bounding box center [355, 25] width 68 height 32
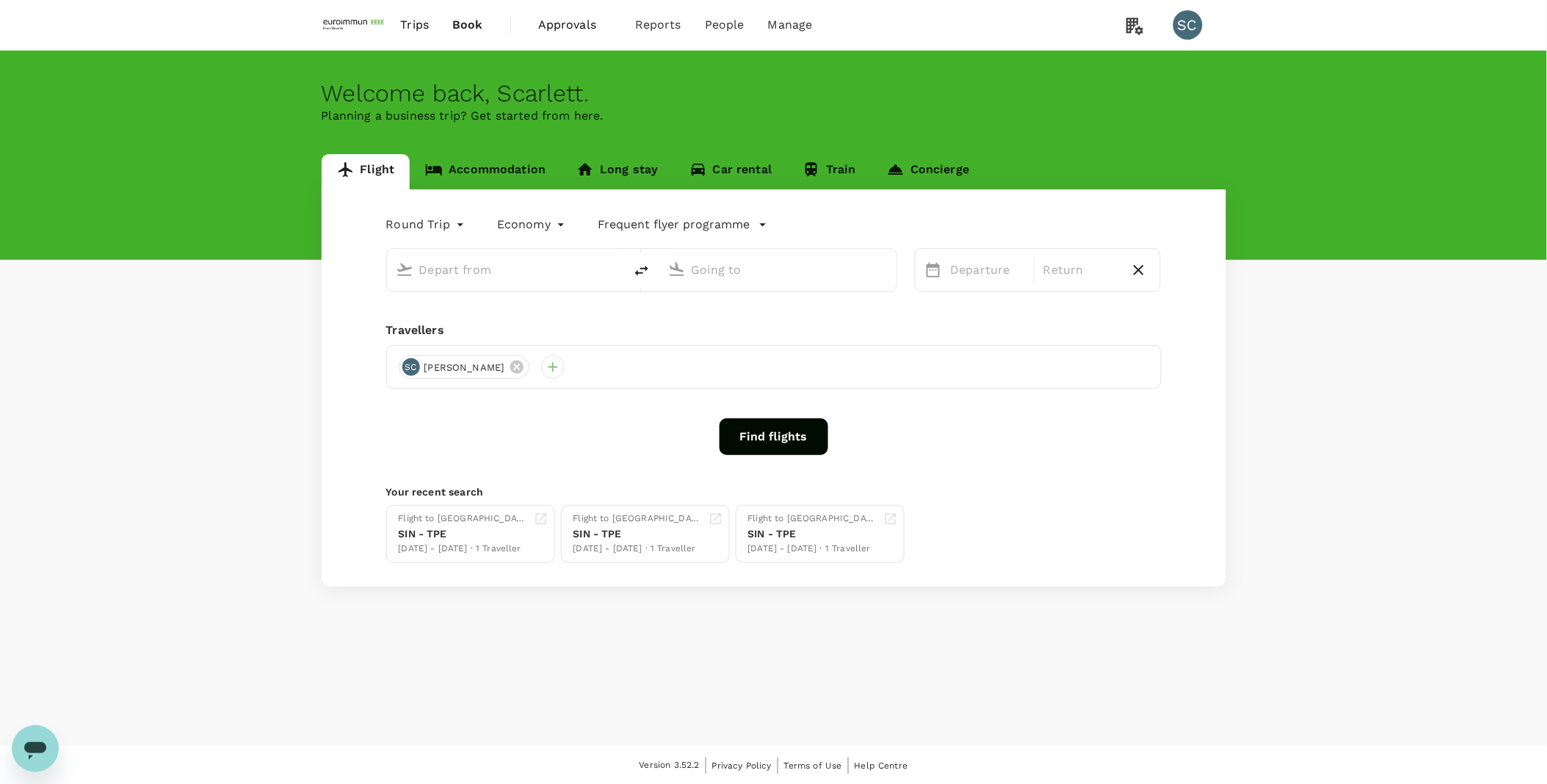
type input "Hong Kong Intl (HKG)"
type input "Singapore Changi (SIN)"
type input "Hong Kong Intl (HKG)"
type input "Singapore Changi (SIN)"
